Goal: Find contact information: Find contact information

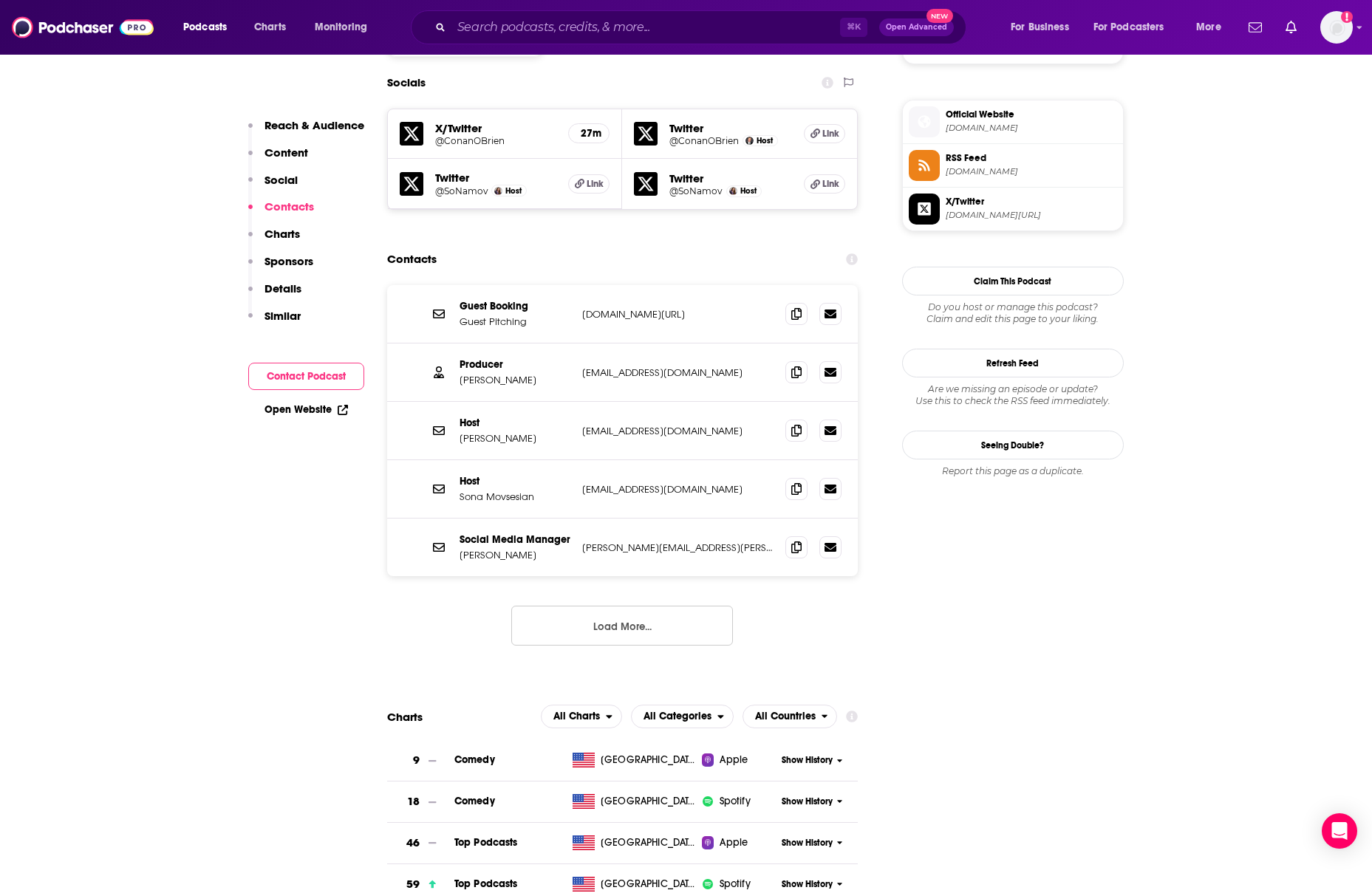
click at [632, 541] on p "[PERSON_NAME][EMAIL_ADDRESS][PERSON_NAME][DOMAIN_NAME]" at bounding box center [678, 547] width 192 height 13
click at [646, 606] on button "Load More..." at bounding box center [621, 625] width 221 height 40
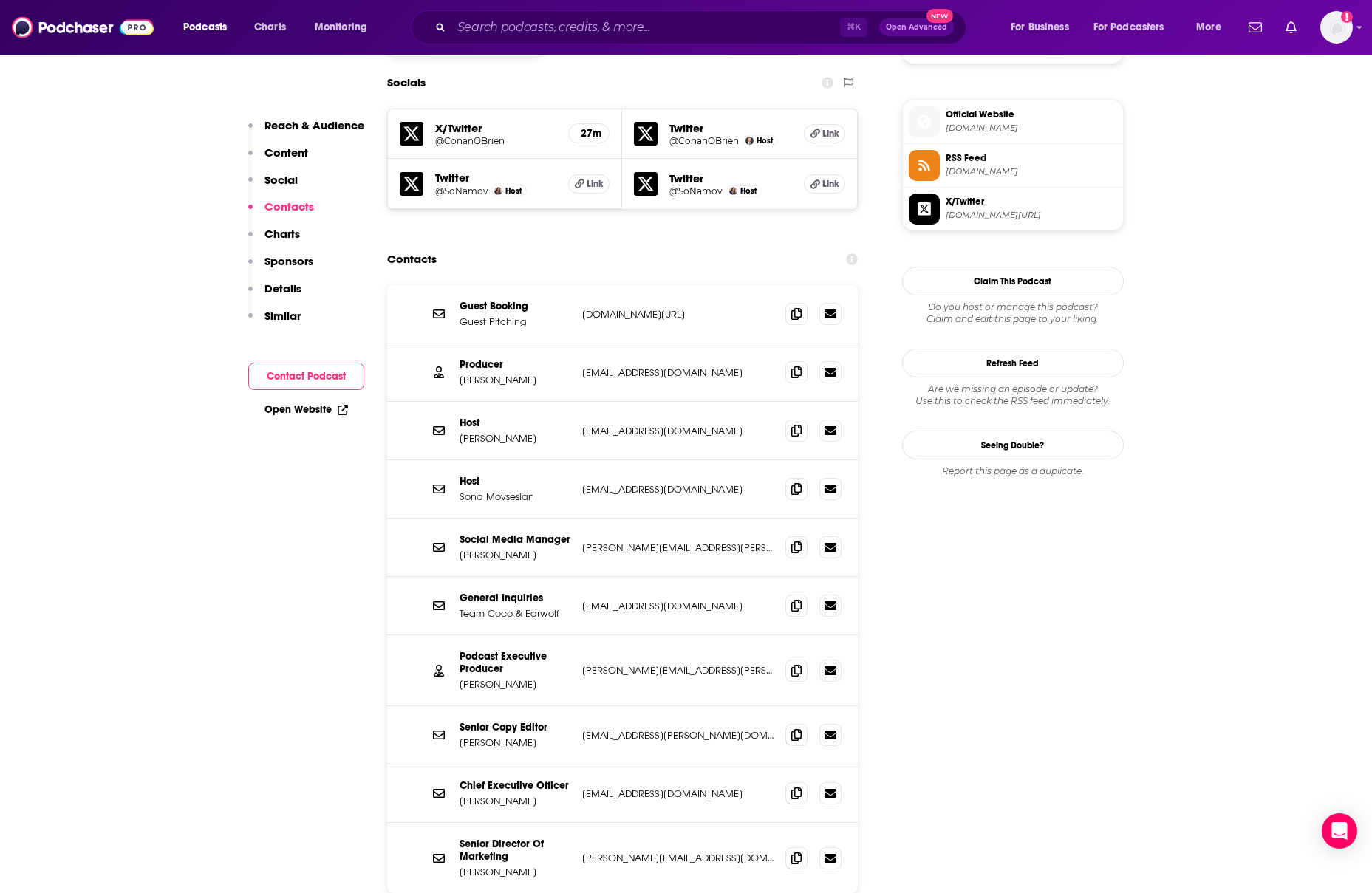
scroll to position [1322, 0]
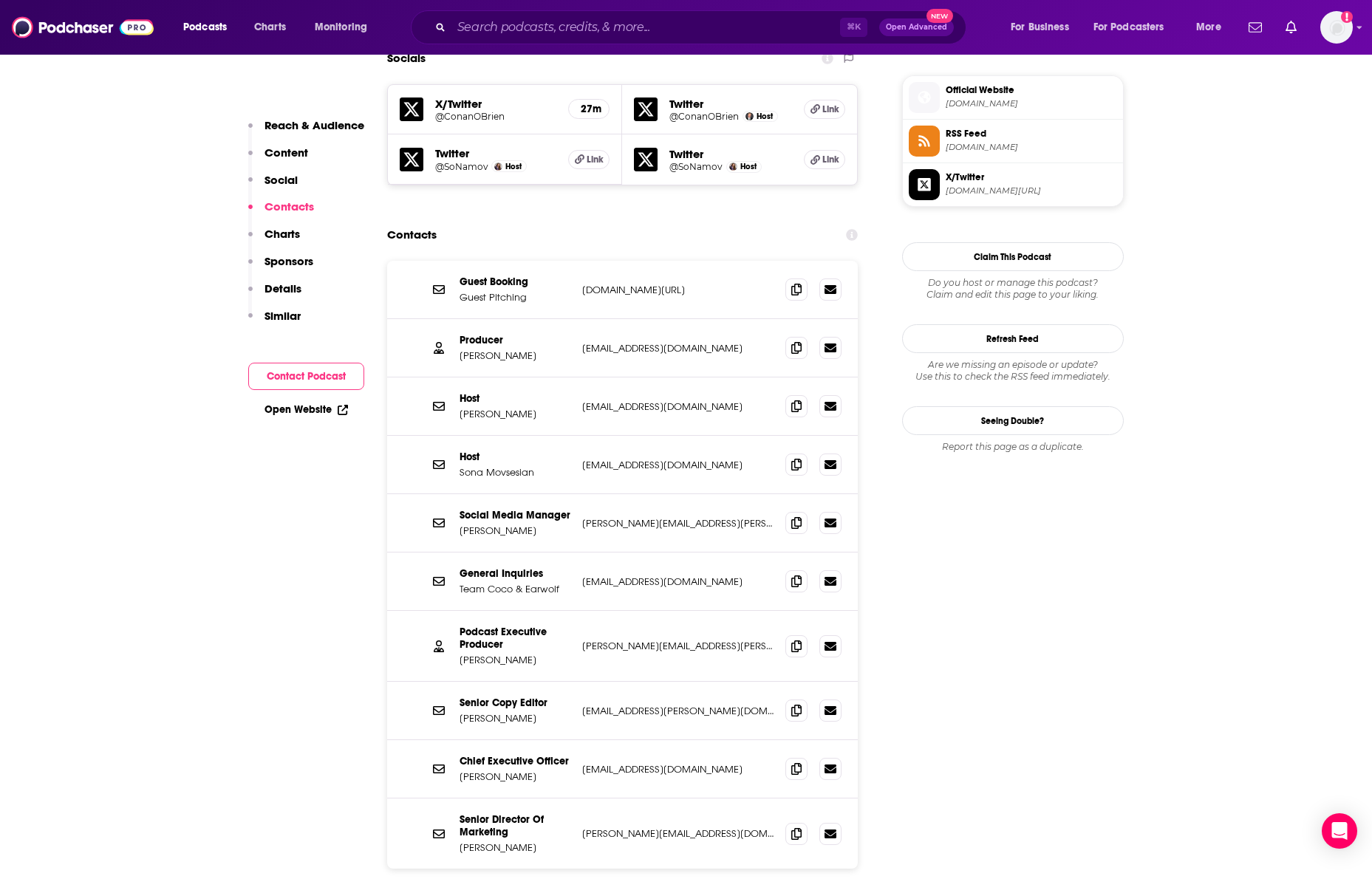
click at [611, 640] on p "[PERSON_NAME][EMAIL_ADDRESS][PERSON_NAME][DOMAIN_NAME]" at bounding box center [678, 646] width 192 height 13
copy div "[PERSON_NAME][EMAIL_ADDRESS][PERSON_NAME][DOMAIN_NAME] [PERSON_NAME][DOMAIN_NAM…"
